Goal: Find specific page/section: Find specific page/section

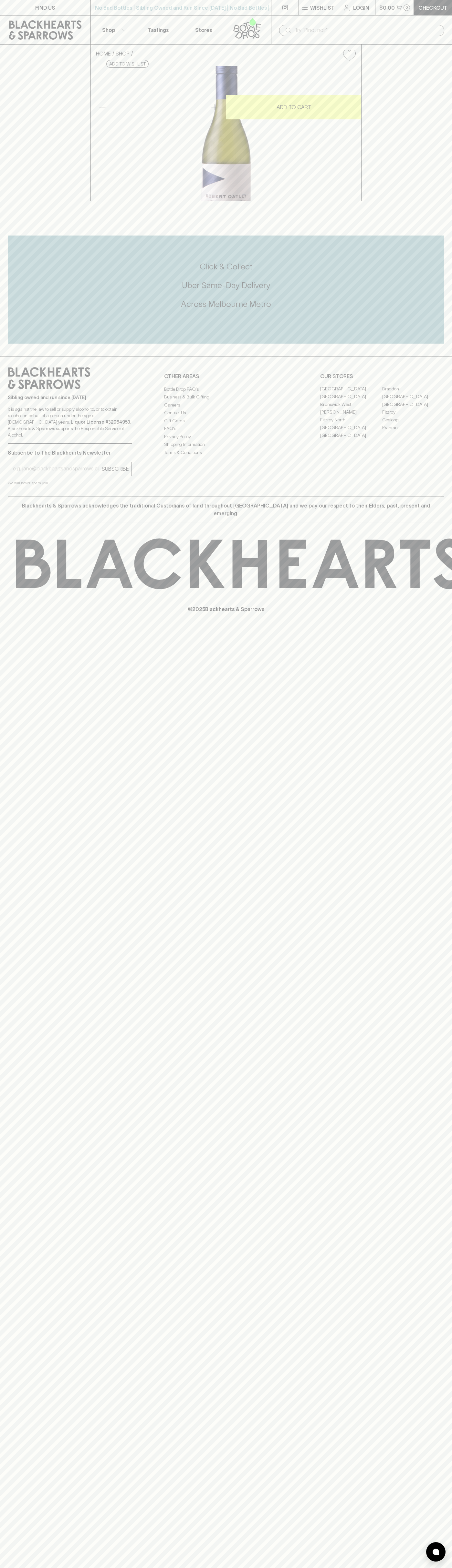
click at [135, 24] on button "Shop" at bounding box center [113, 29] width 45 height 29
click at [450, 270] on div at bounding box center [226, 784] width 452 height 1568
click at [303, 1567] on html "FIND US | No Bad Bottles | Sibling Owned and Run Since [DATE] | No Bad Bottles …" at bounding box center [226, 784] width 452 height 1568
click at [4, 1215] on div at bounding box center [226, 784] width 452 height 1568
click at [351, 393] on link "[GEOGRAPHIC_DATA]" at bounding box center [351, 389] width 62 height 8
